Goal: Task Accomplishment & Management: Manage account settings

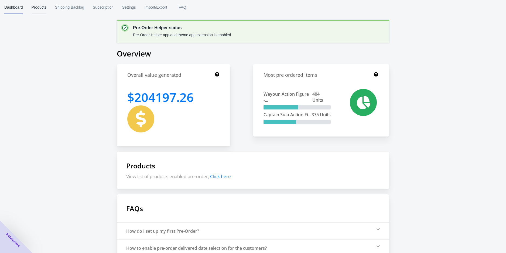
click at [34, 11] on span "Products" at bounding box center [39, 7] width 15 height 14
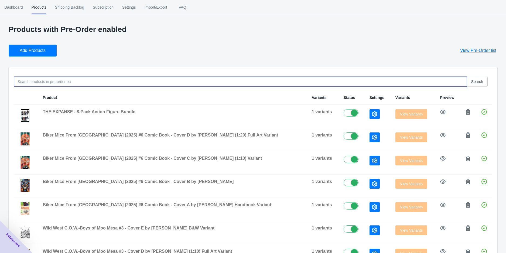
click at [68, 80] on input at bounding box center [240, 82] width 453 height 10
type input "garloo"
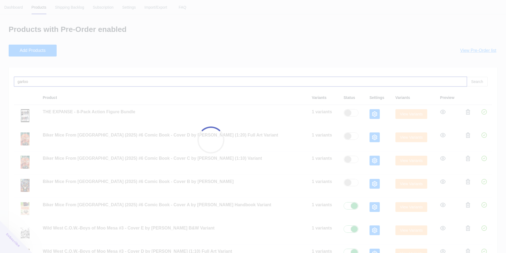
checkbox input "false"
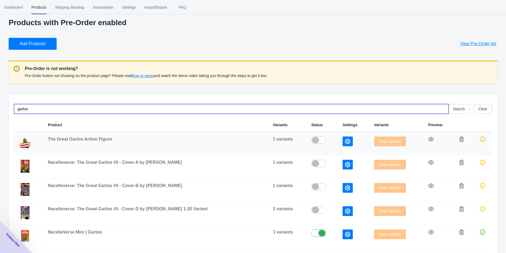
scroll to position [12, 0]
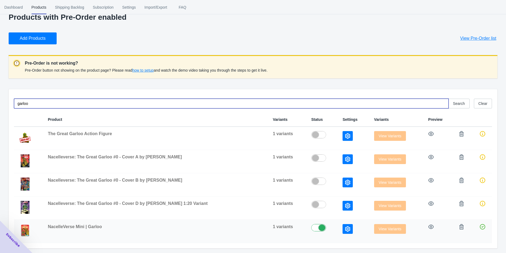
type input "garloo"
click at [345, 229] on icon "button" at bounding box center [347, 228] width 5 height 5
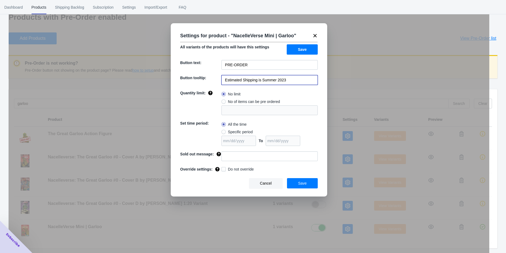
drag, startPoint x: 290, startPoint y: 80, endPoint x: 263, endPoint y: 84, distance: 27.8
click at [263, 84] on input "Estimated Shipping is Summer 2023" at bounding box center [270, 80] width 96 height 10
type input "Estimated Shipping is Q1 2026"
click at [297, 188] on button "Save" at bounding box center [302, 183] width 31 height 10
